Goal: Information Seeking & Learning: Learn about a topic

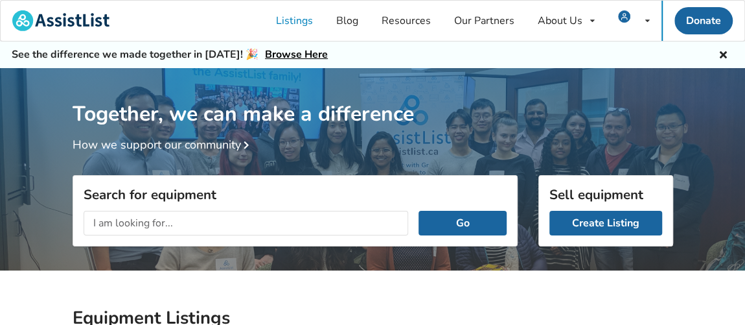
click at [188, 222] on input "text" at bounding box center [246, 223] width 325 height 25
click at [419, 211] on button "Go" at bounding box center [462, 223] width 87 height 25
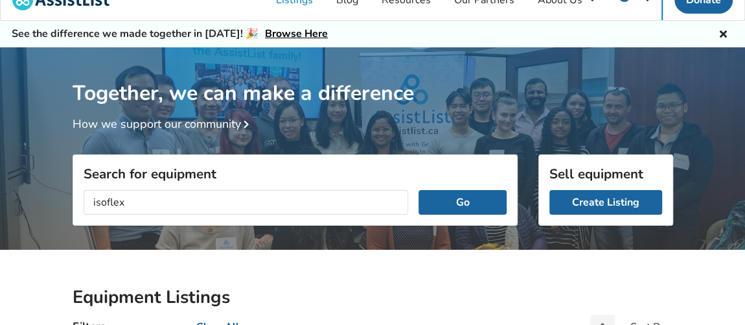
scroll to position [19, 0]
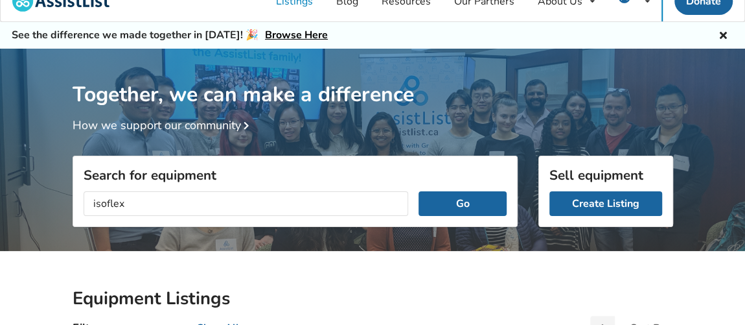
drag, startPoint x: 153, startPoint y: 203, endPoint x: 17, endPoint y: 191, distance: 136.1
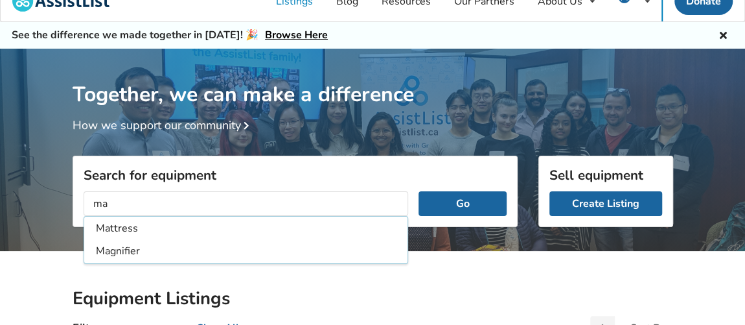
type input "m"
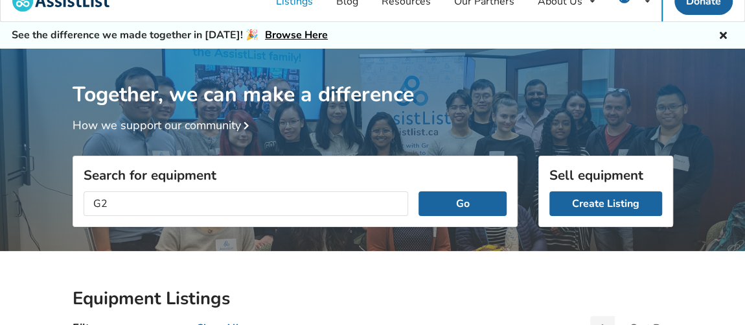
click at [419, 191] on button "Go" at bounding box center [462, 203] width 87 height 25
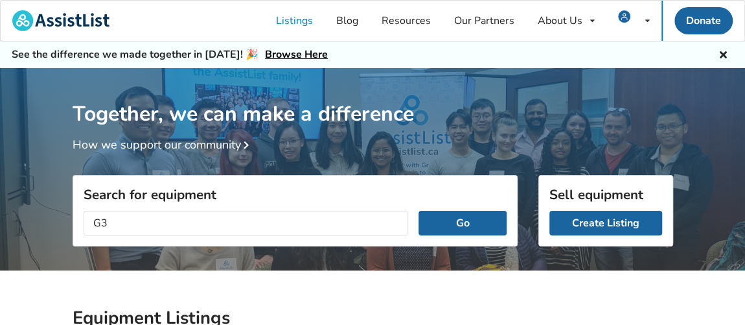
click at [419, 211] on button "Go" at bounding box center [462, 223] width 87 height 25
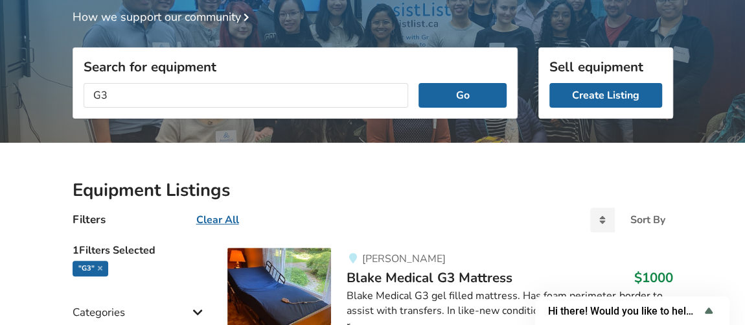
scroll to position [126, 0]
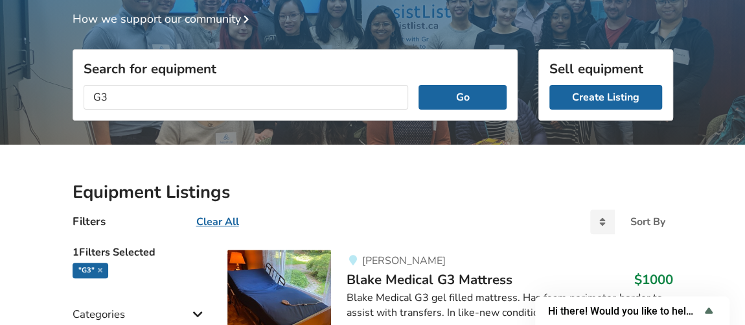
type input "G"
type input "power assist wheelchair"
click at [419, 85] on button "Go" at bounding box center [462, 97] width 87 height 25
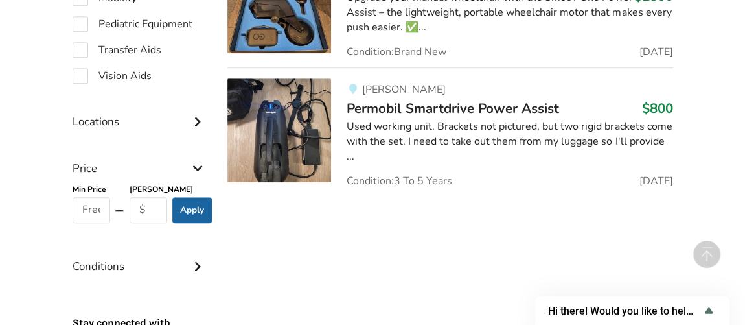
scroll to position [551, 0]
click at [299, 139] on img at bounding box center [279, 130] width 104 height 104
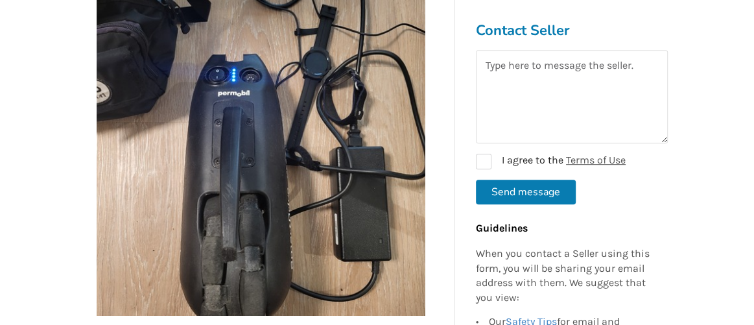
scroll to position [275, 0]
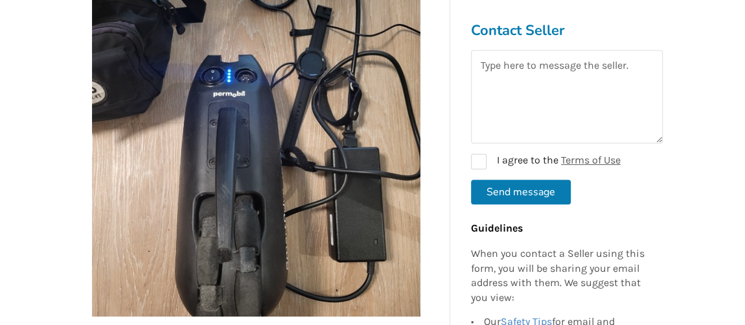
click at [373, 251] on img at bounding box center [256, 152] width 329 height 329
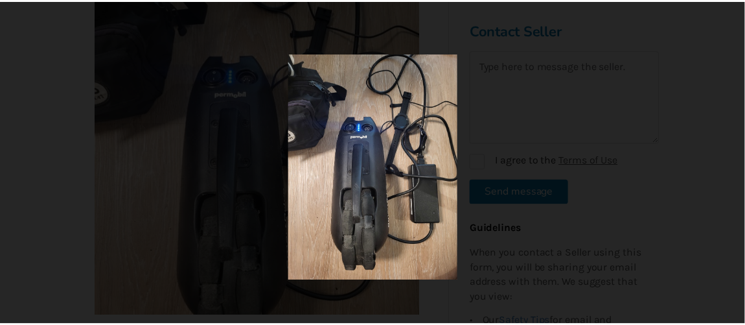
scroll to position [551, 0]
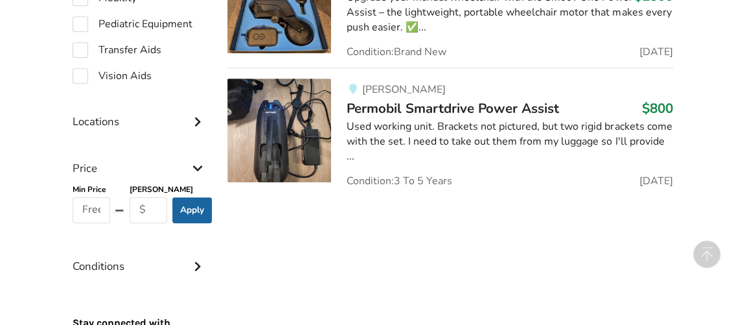
click at [388, 129] on div "Used working unit. Brackets not pictured, but two rigid brackets come with the …" at bounding box center [510, 141] width 326 height 45
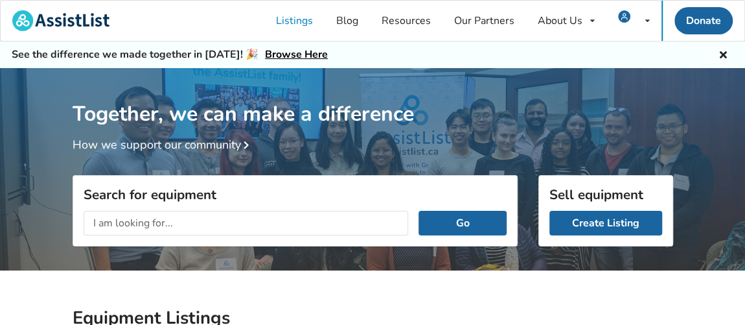
click at [173, 226] on input "text" at bounding box center [246, 223] width 325 height 25
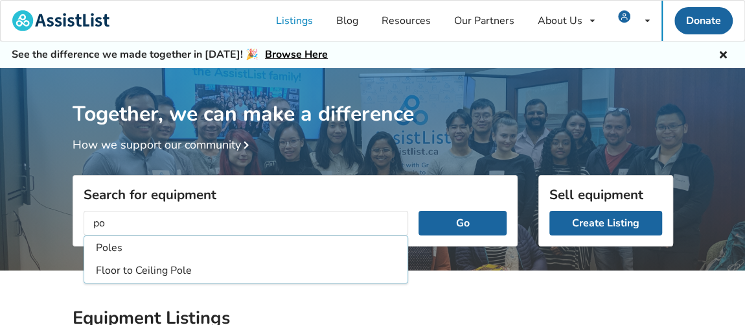
type input "p"
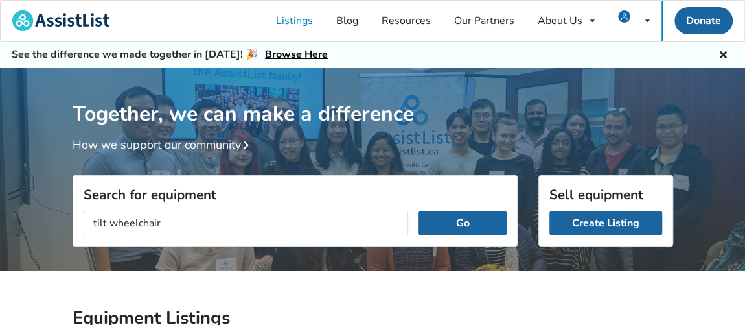
click at [419, 211] on button "Go" at bounding box center [462, 223] width 87 height 25
drag, startPoint x: 178, startPoint y: 220, endPoint x: 0, endPoint y: 198, distance: 179.6
type input "T20"
click at [419, 211] on button "Go" at bounding box center [462, 223] width 87 height 25
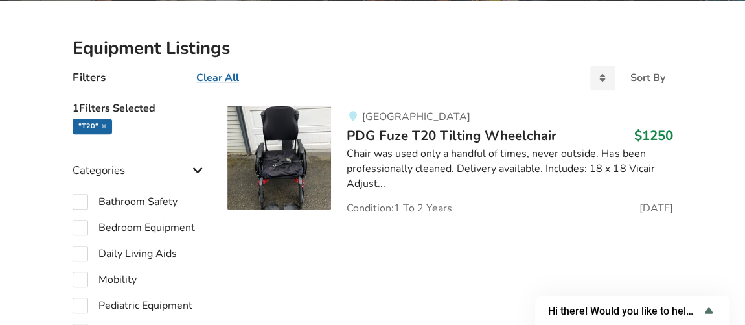
scroll to position [308, 0]
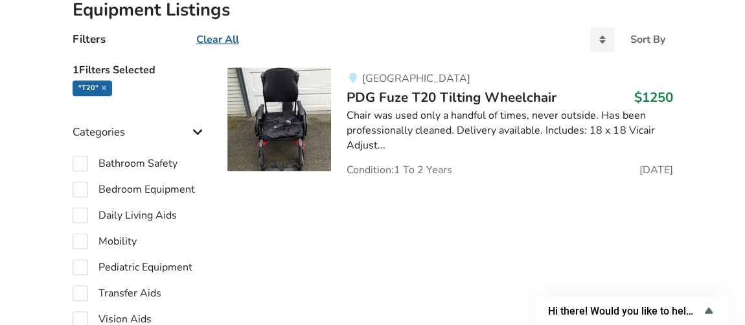
click at [251, 118] on img at bounding box center [279, 119] width 104 height 104
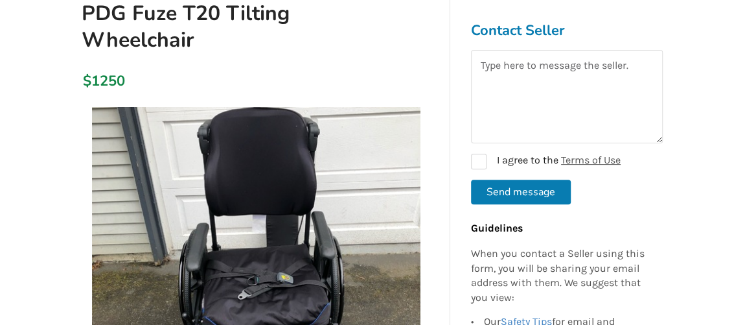
scroll to position [327, 0]
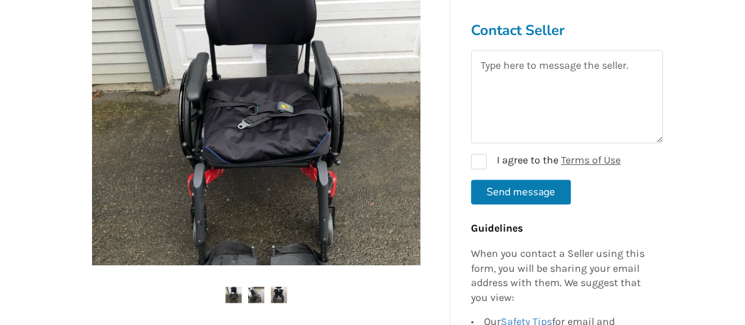
click at [254, 294] on img at bounding box center [256, 294] width 16 height 16
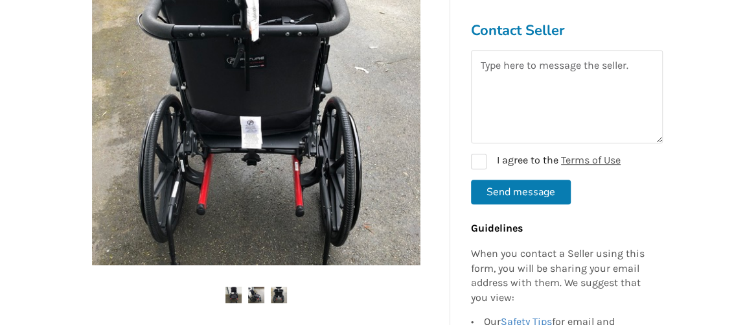
click at [275, 294] on img at bounding box center [279, 294] width 16 height 16
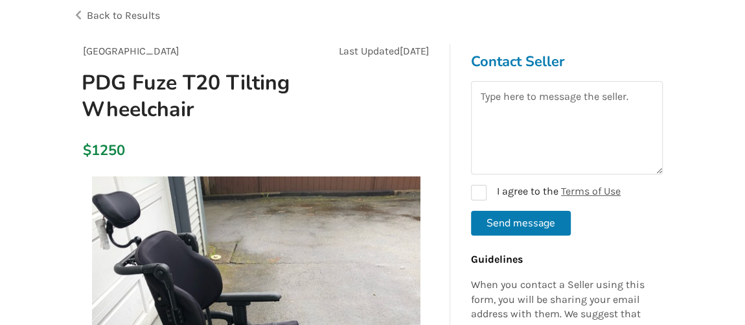
scroll to position [0, 0]
